Goal: Transaction & Acquisition: Book appointment/travel/reservation

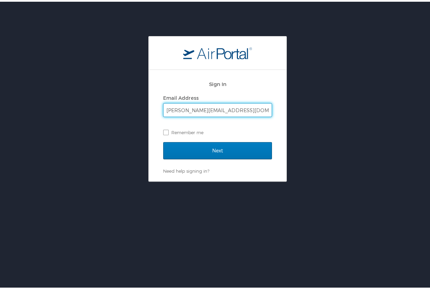
type input "neal.fudge@la.gov"
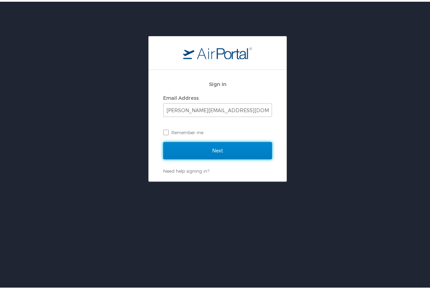
click at [231, 147] on input "Next" at bounding box center [217, 148] width 109 height 17
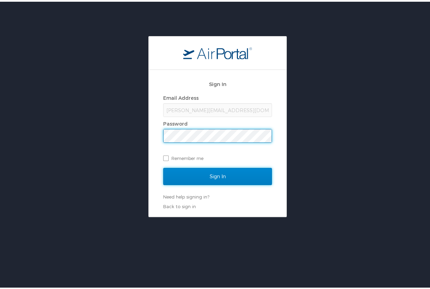
click at [214, 175] on input "Sign In" at bounding box center [217, 174] width 109 height 17
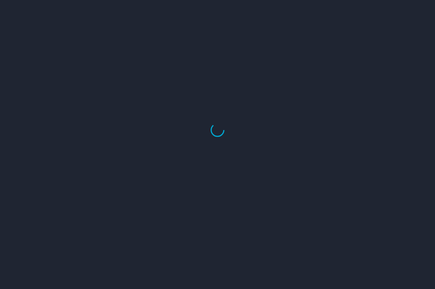
select select "US"
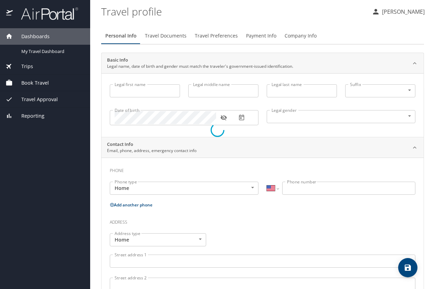
type input "Robert"
type input "Neal"
type input "Fudge"
type input "Male"
select select "US"
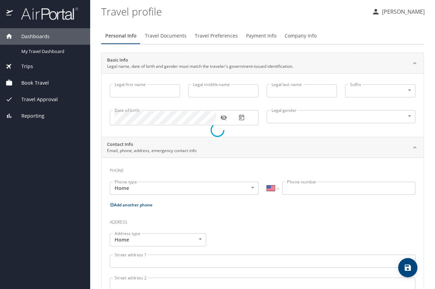
select select "US"
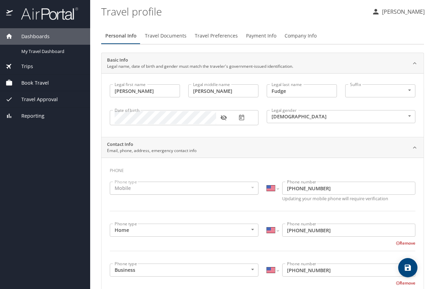
click at [45, 83] on span "Book Travel" at bounding box center [31, 83] width 36 height 8
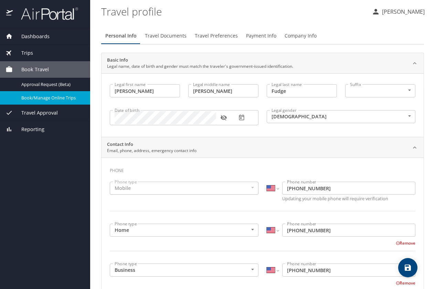
click at [52, 100] on span "Book/Manage Online Trips" at bounding box center [51, 98] width 61 height 7
click at [42, 102] on div "Book/Manage Online Trips" at bounding box center [45, 98] width 79 height 8
